Goal: Task Accomplishment & Management: Manage account settings

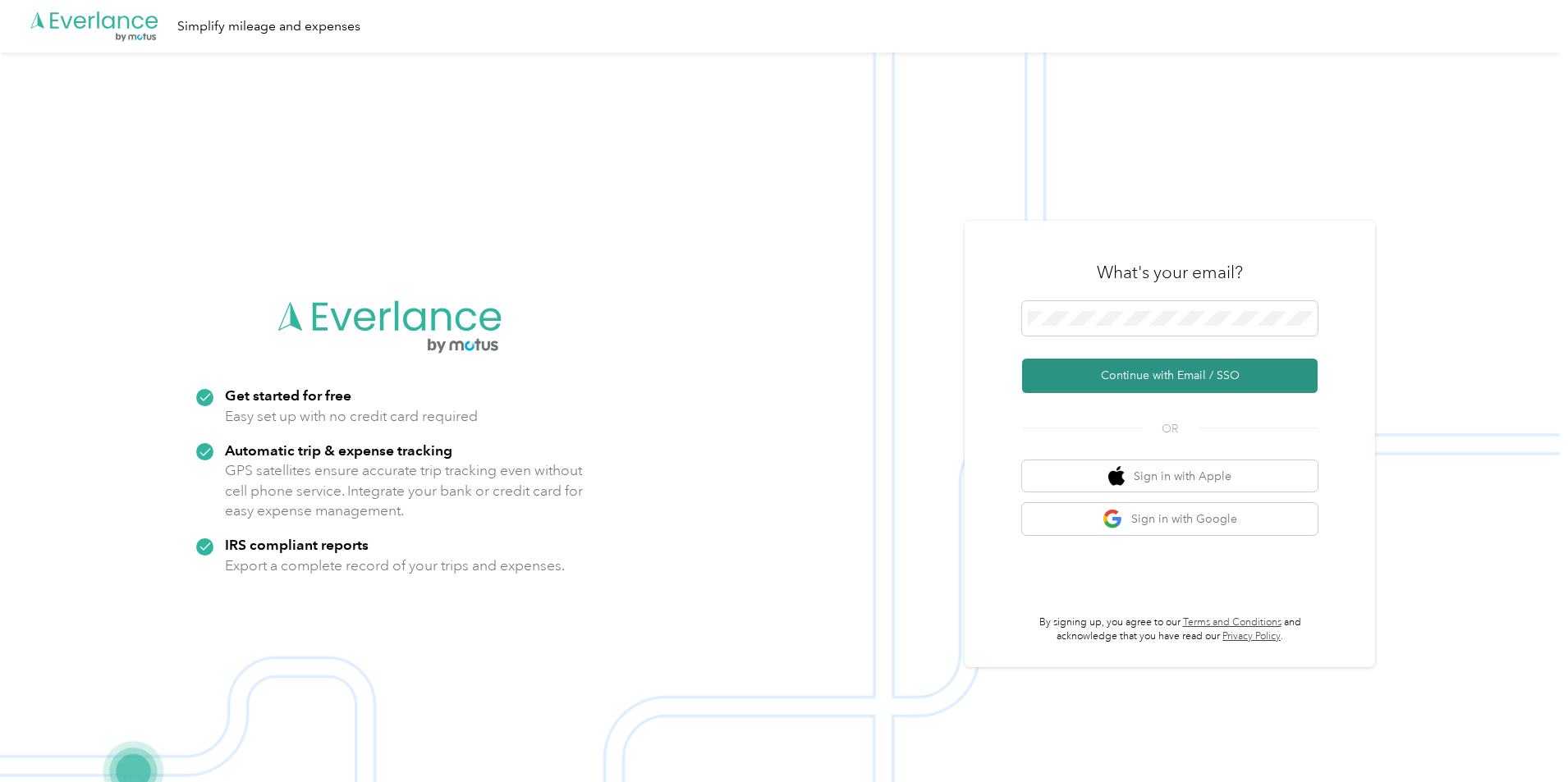
click at [1222, 384] on button "Continue with Email / SSO" at bounding box center [1170, 375] width 295 height 34
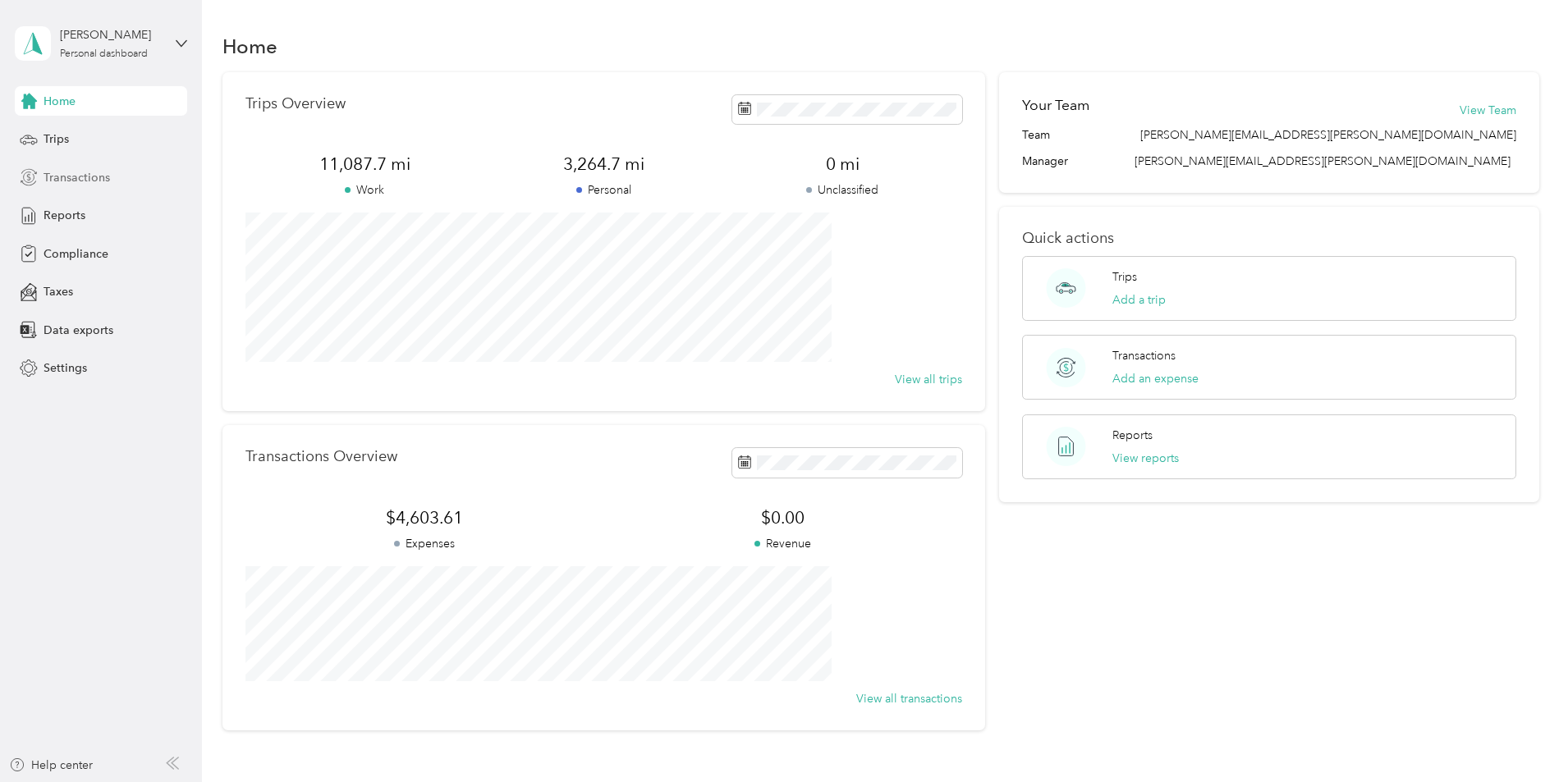
click at [65, 174] on span "Transactions" at bounding box center [76, 177] width 66 height 18
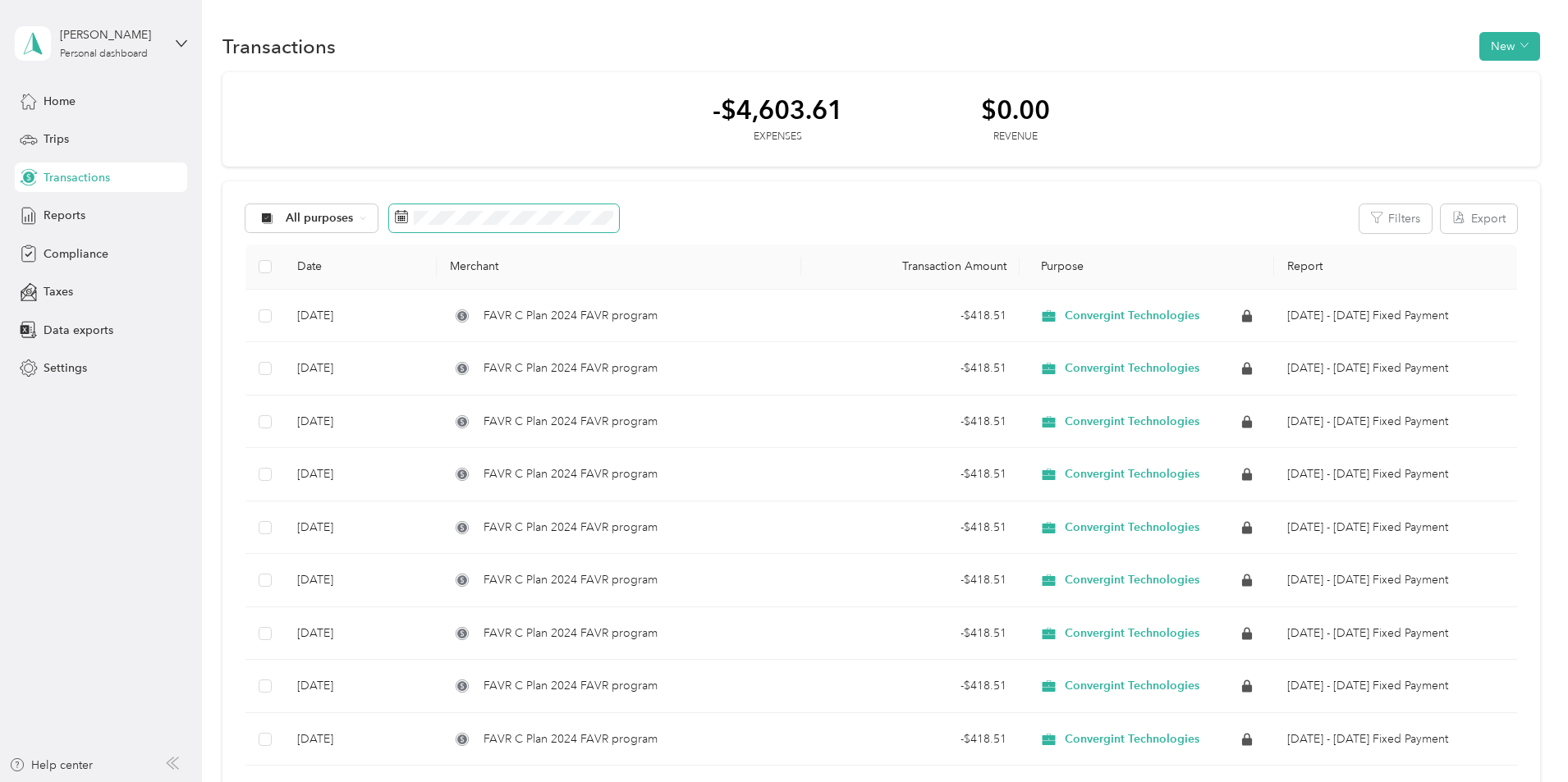
click at [619, 207] on span at bounding box center [504, 218] width 230 height 28
click at [727, 354] on button "Last month" at bounding box center [729, 355] width 100 height 29
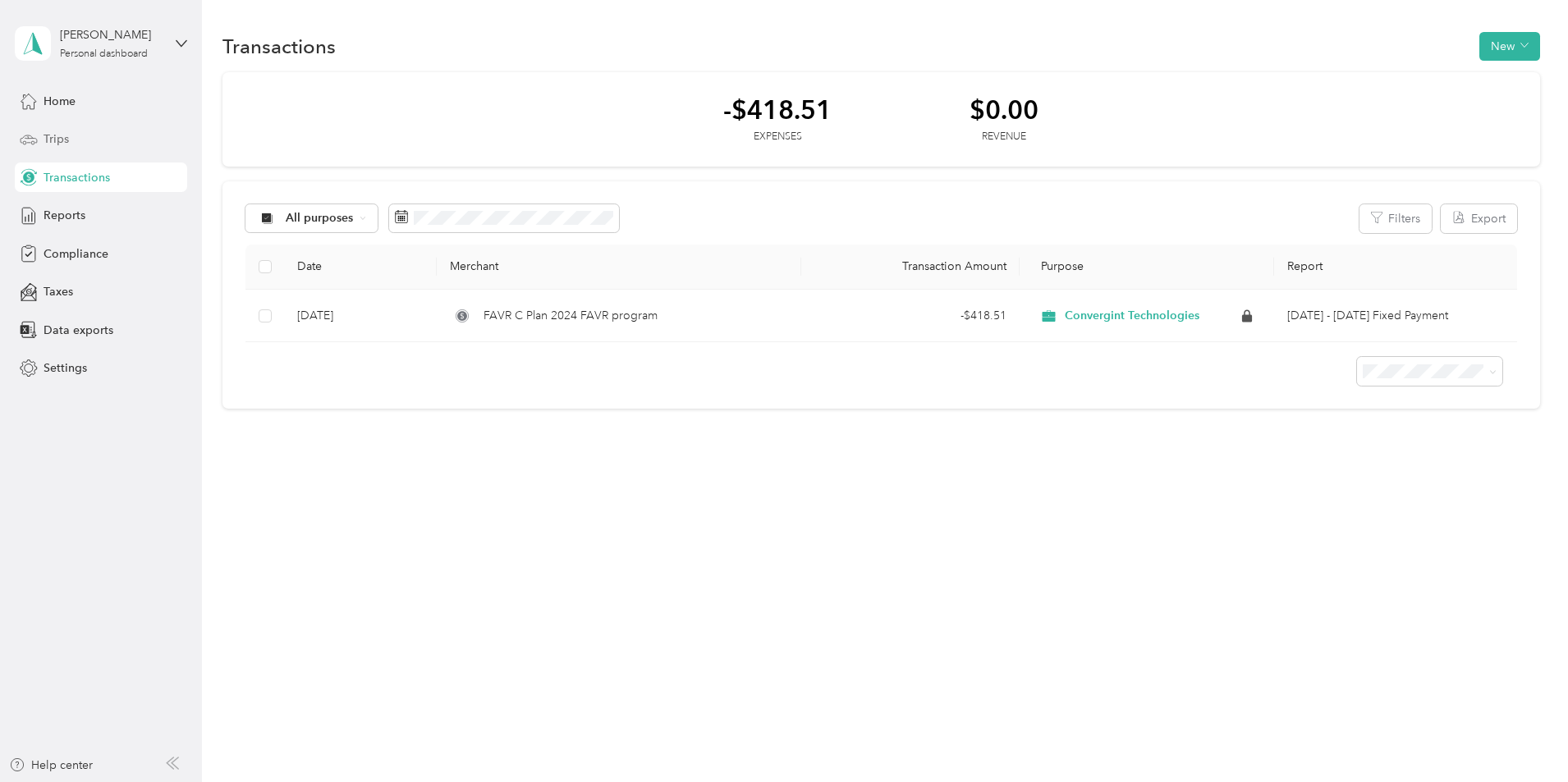
click at [53, 147] on span "Trips" at bounding box center [56, 138] width 25 height 18
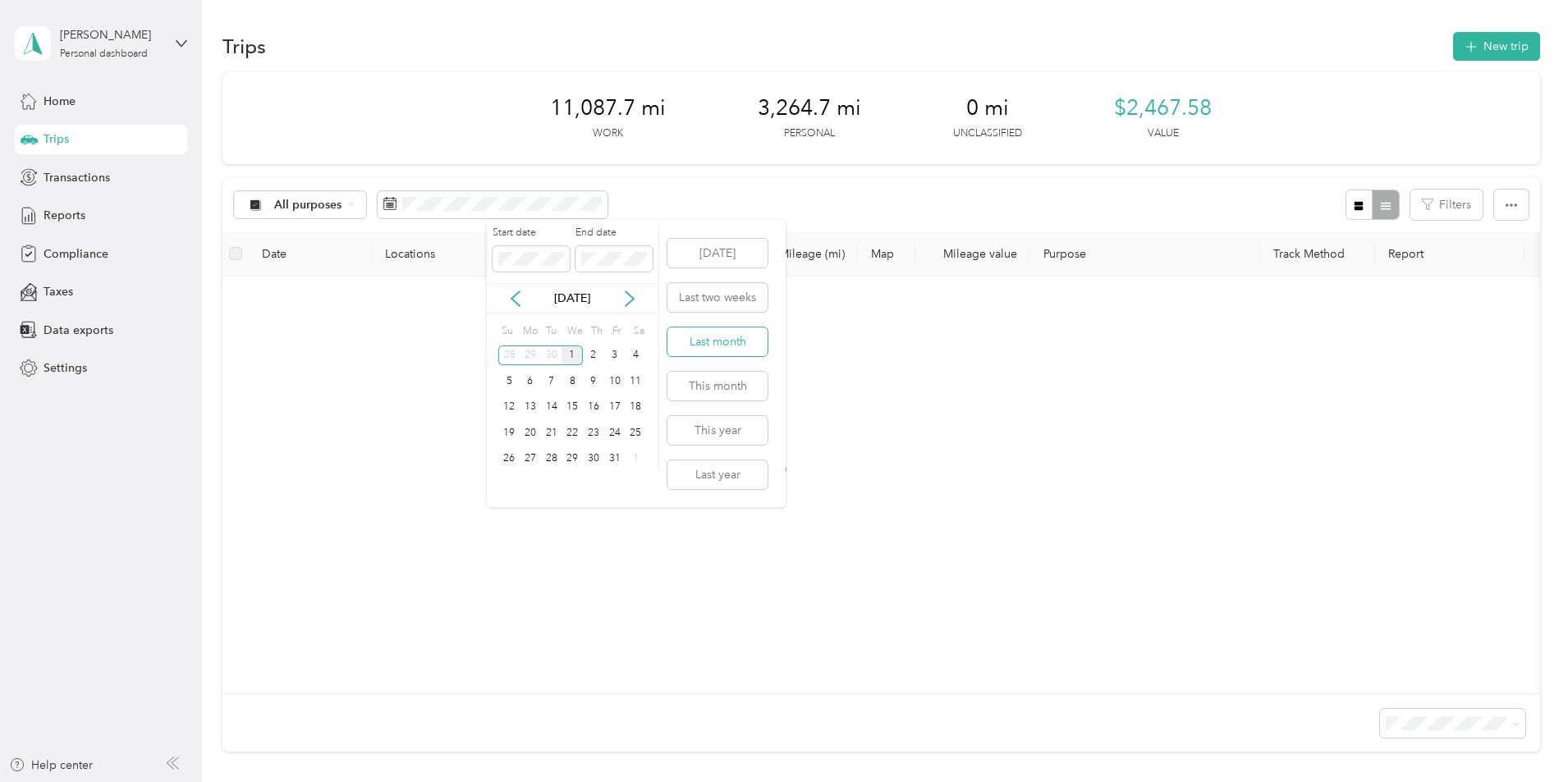
click at [711, 348] on button "Last month" at bounding box center [717, 341] width 100 height 29
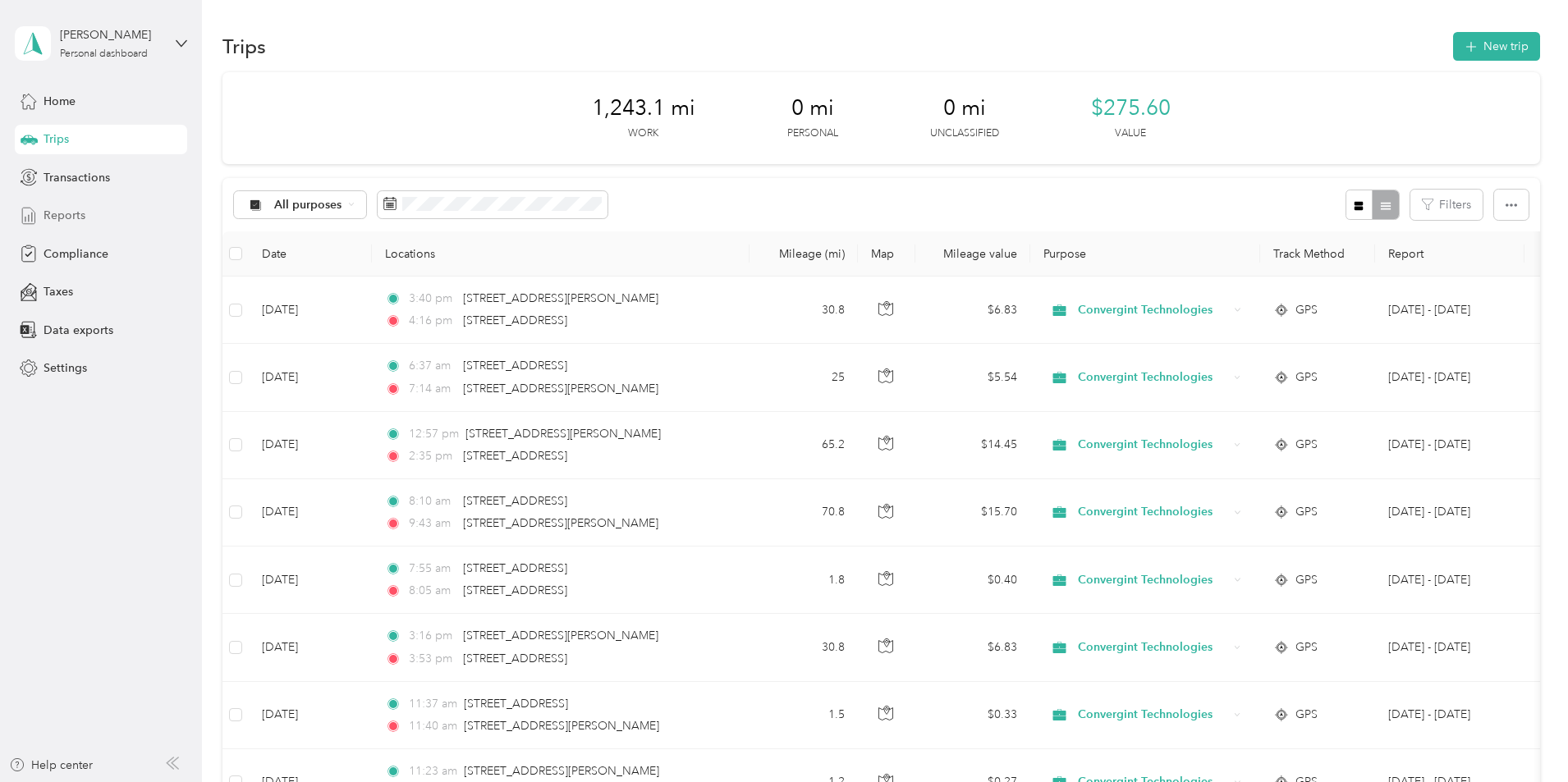
click at [55, 216] on span "Reports" at bounding box center [65, 215] width 42 height 18
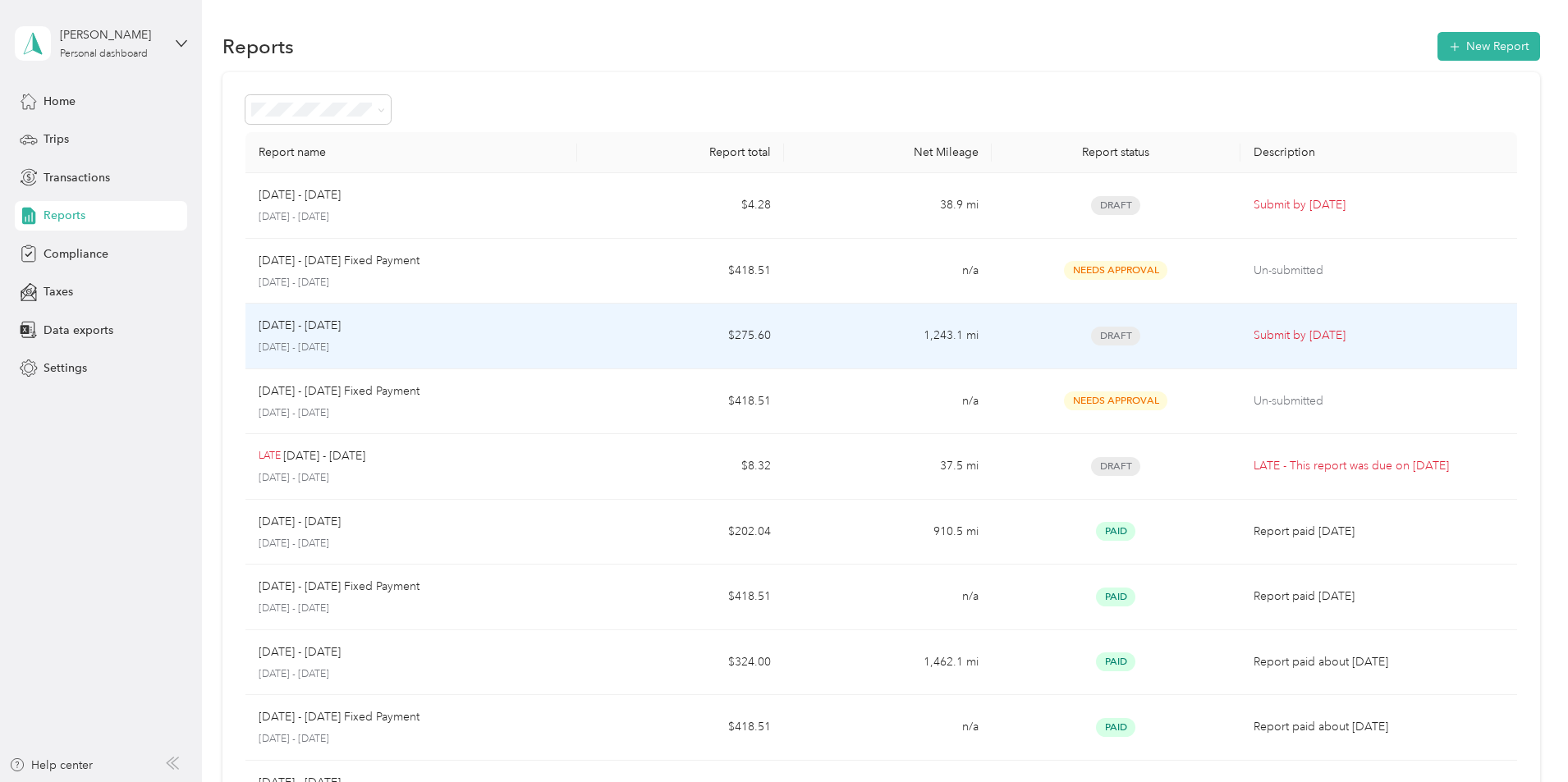
click at [1283, 342] on p "Submit by Oct. 4, 2025" at bounding box center [1378, 336] width 250 height 18
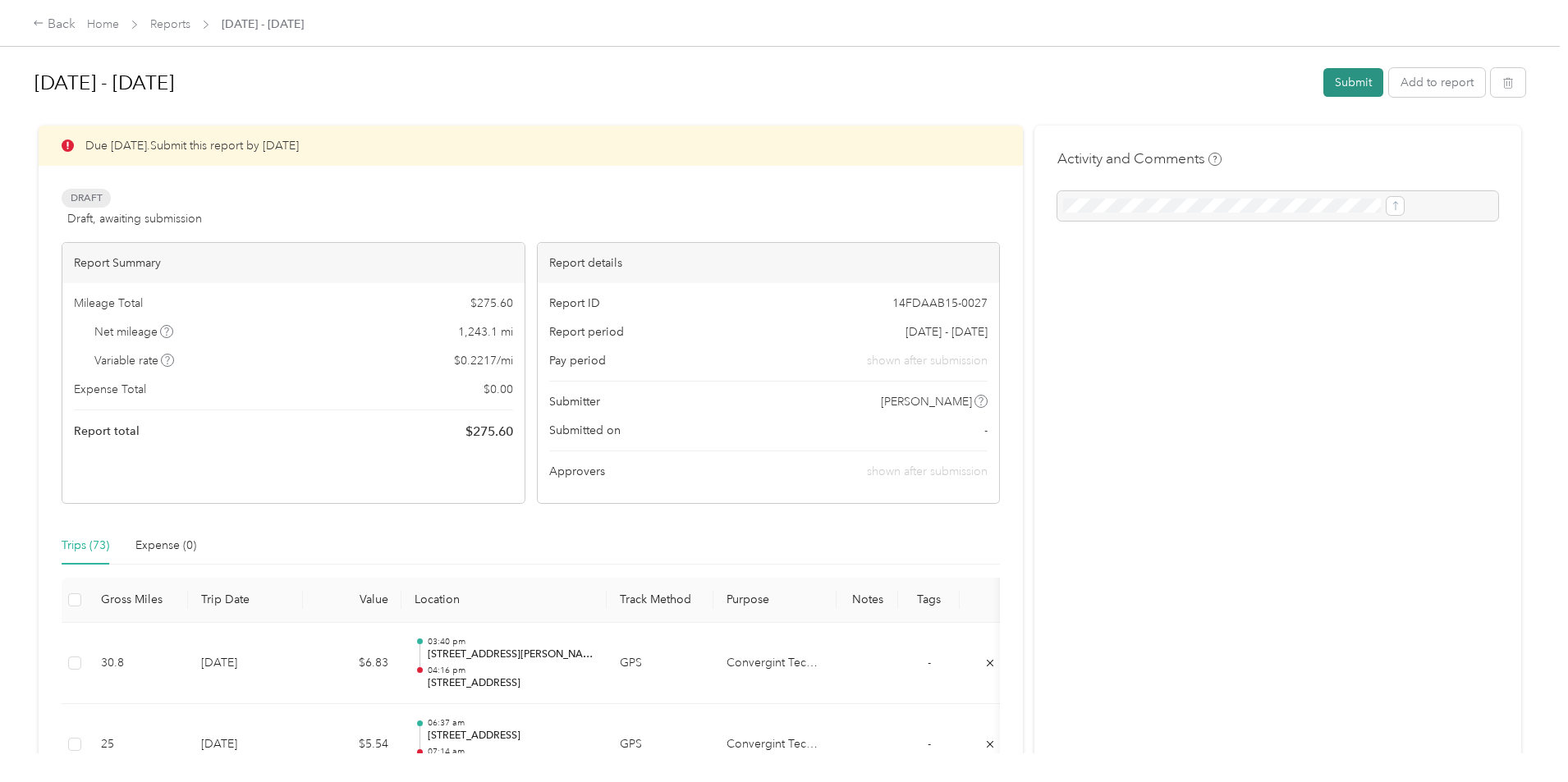
click at [1323, 79] on button "Submit" at bounding box center [1352, 82] width 60 height 29
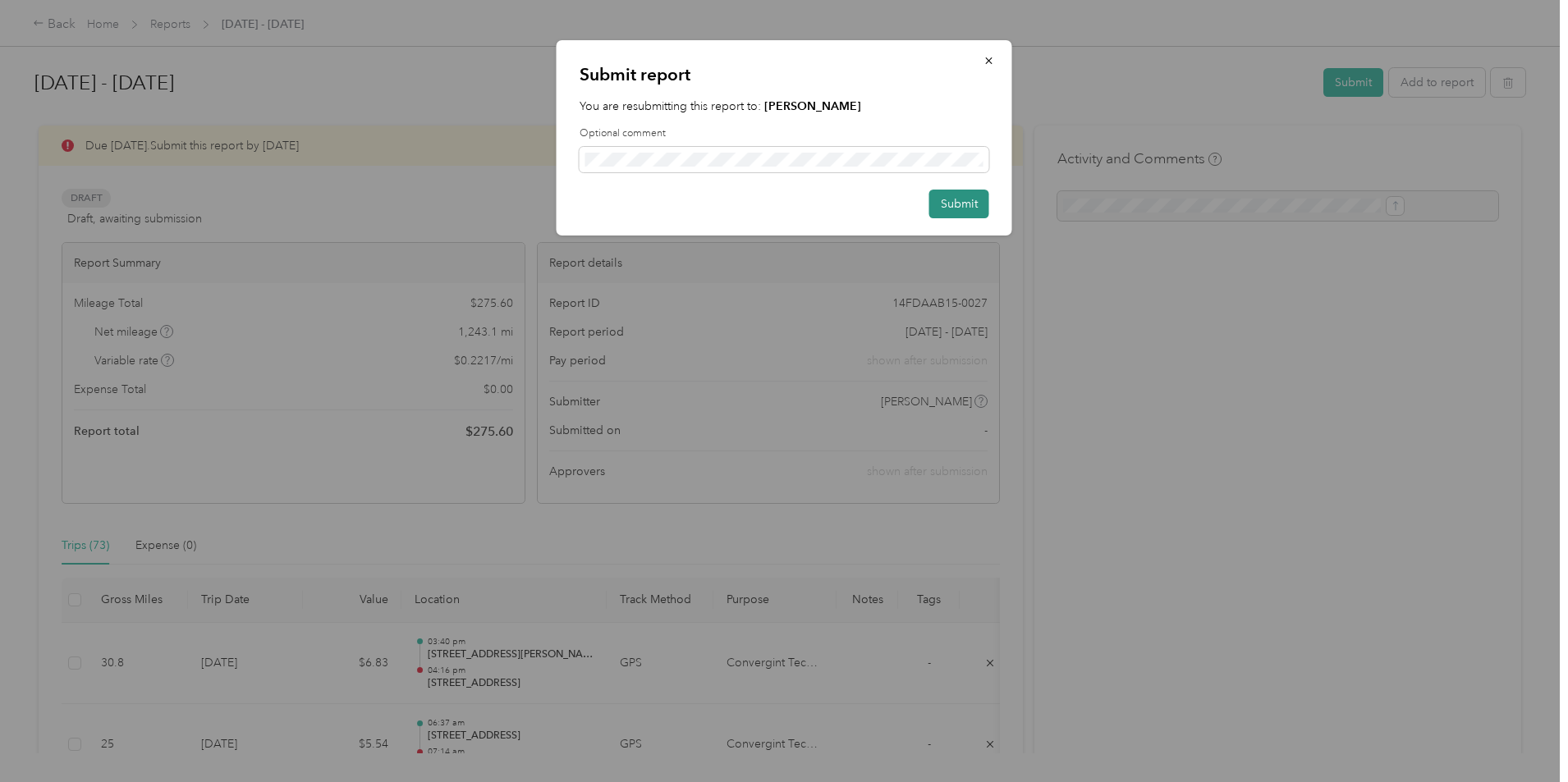
click at [951, 210] on button "Submit" at bounding box center [959, 204] width 60 height 29
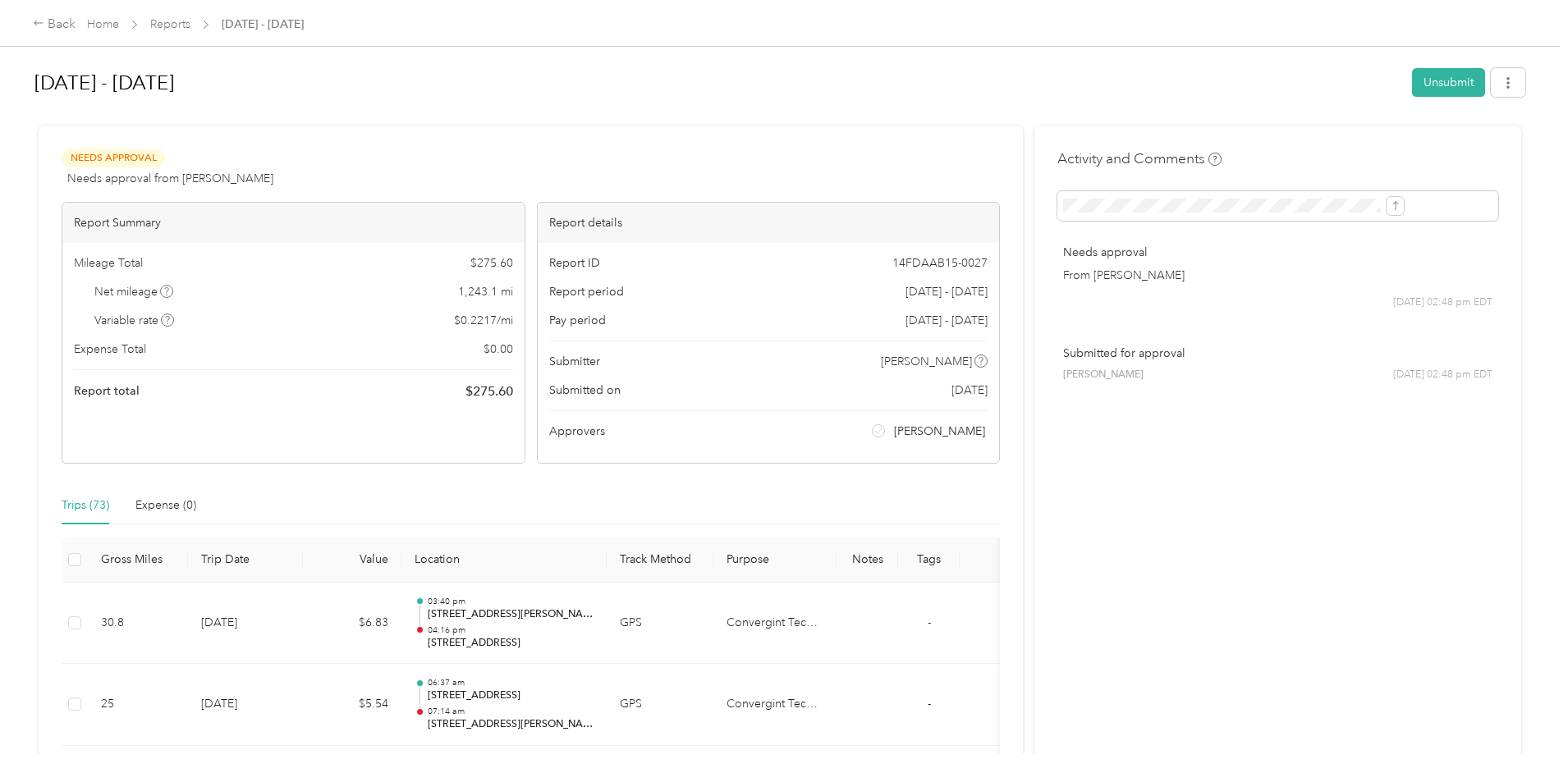
drag, startPoint x: 1517, startPoint y: 242, endPoint x: 954, endPoint y: 234, distance: 563.1
click at [1518, 242] on div "Back Home Reports Sep 1 - 30, 2025 Sep 1 - 30, 2025 Unsubmit Needs Approval Nee…" at bounding box center [780, 391] width 1560 height 782
